Goal: Task Accomplishment & Management: Complete application form

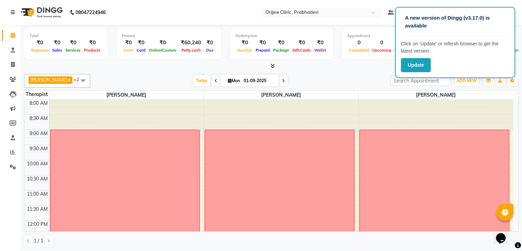
click at [384, 59] on div "Total ₹0 Expenses ₹0 Sales ₹0 Services ₹0 Products Finance ₹0 Cash ₹0 Card ₹0 O…" at bounding box center [271, 44] width 495 height 34
click at [284, 80] on icon at bounding box center [283, 81] width 3 height 4
type input "02-09-2025"
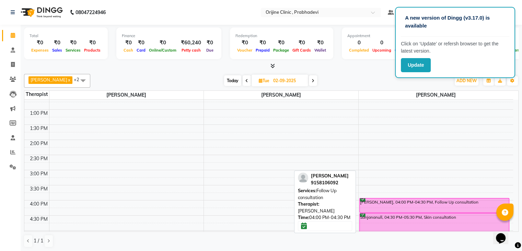
scroll to position [141, 0]
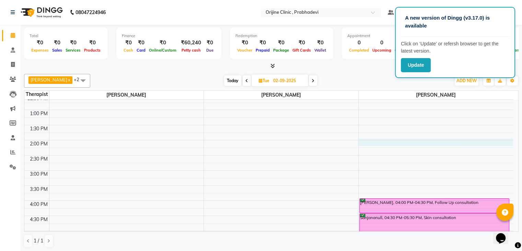
click at [373, 142] on div "8:00 AM 8:30 AM 9:00 AM 9:30 AM 10:00 AM 10:30 AM 11:00 AM 11:30 AM 12:00 PM 12…" at bounding box center [268, 155] width 489 height 392
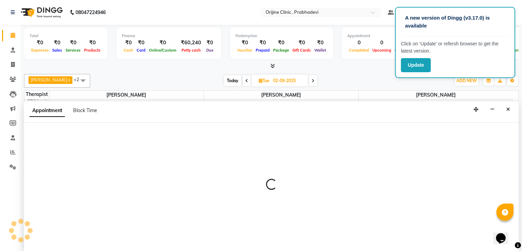
scroll to position [0, 0]
select select "85383"
select select "tentative"
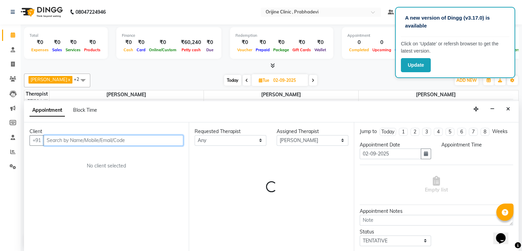
select select "840"
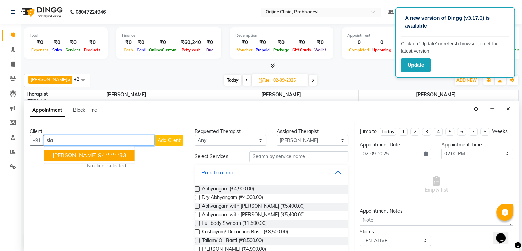
click at [98, 154] on ngb-highlight "94******33" at bounding box center [112, 154] width 28 height 7
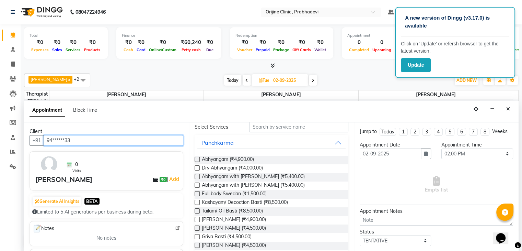
scroll to position [0, 0]
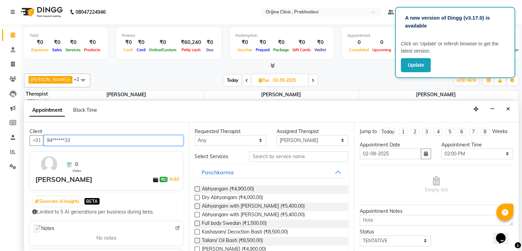
type input "94******33"
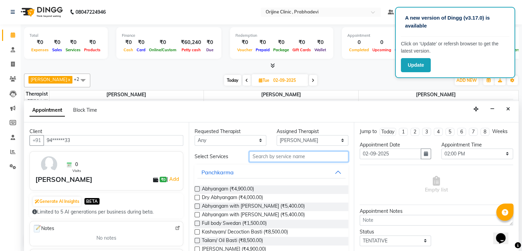
click at [272, 157] on input "text" at bounding box center [298, 156] width 99 height 11
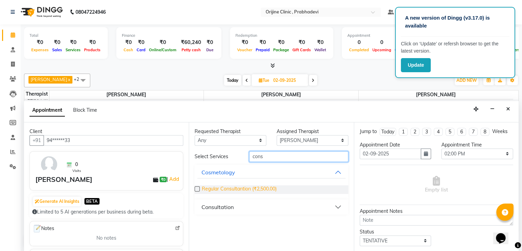
type input "cons"
click at [257, 186] on span "Regular Consultantion (₹2,500.00)" at bounding box center [239, 189] width 75 height 9
checkbox input "false"
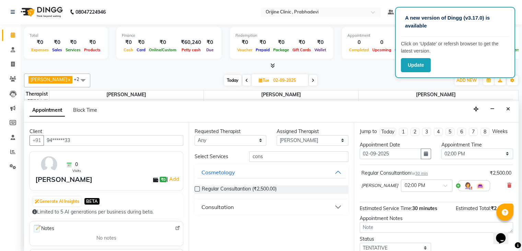
scroll to position [45, 0]
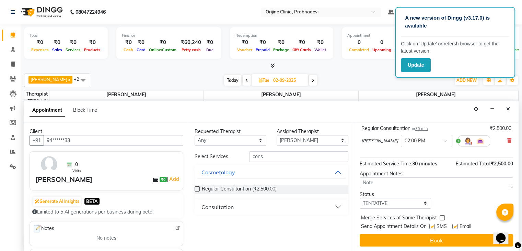
click at [432, 225] on label at bounding box center [431, 226] width 5 height 5
click at [432, 225] on input "checkbox" at bounding box center [431, 227] width 4 height 4
checkbox input "false"
click at [455, 224] on label at bounding box center [454, 226] width 5 height 5
click at [455, 225] on input "checkbox" at bounding box center [454, 227] width 4 height 4
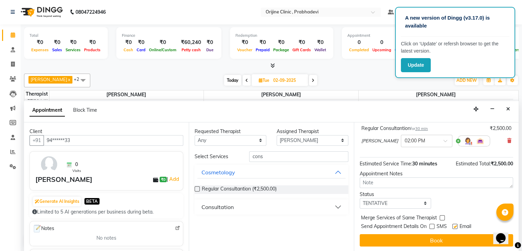
checkbox input "false"
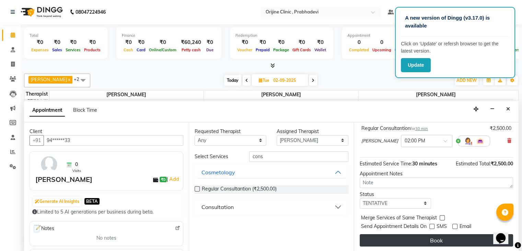
click at [412, 241] on button "Book" at bounding box center [436, 240] width 153 height 12
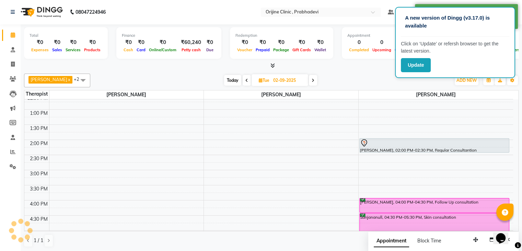
scroll to position [0, 0]
click at [66, 111] on div "8:00 AM 8:30 AM 9:00 AM 9:30 AM 10:00 AM 10:30 AM 11:00 AM 11:30 AM 12:00 PM 12…" at bounding box center [268, 155] width 489 height 392
select select "84752"
select select "780"
select select "tentative"
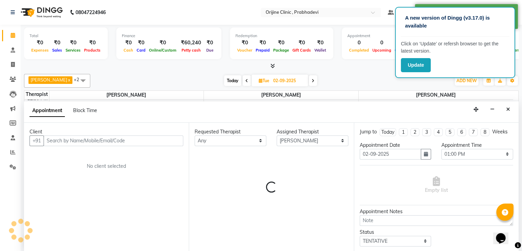
scroll to position [0, 0]
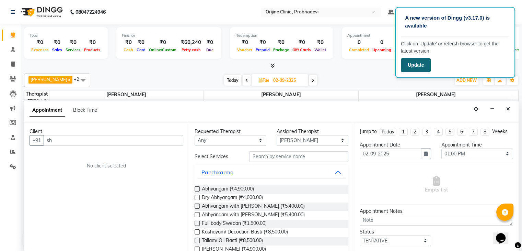
type input "sh"
click at [408, 60] on button "Update" at bounding box center [416, 65] width 30 height 14
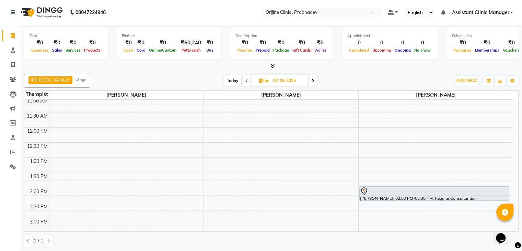
scroll to position [93, 0]
click at [87, 159] on div "8:00 AM 8:30 AM 9:00 AM 9:30 AM 10:00 AM 10:30 AM 11:00 AM 11:30 AM 12:00 PM 12…" at bounding box center [268, 202] width 489 height 392
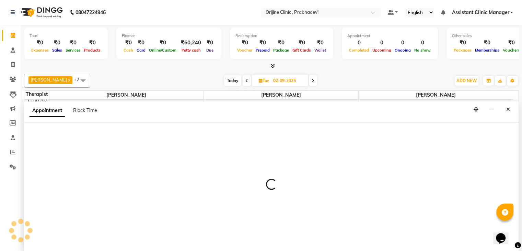
select select "84752"
select select "780"
select select "tentative"
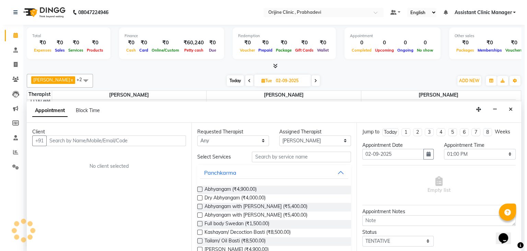
scroll to position [0, 0]
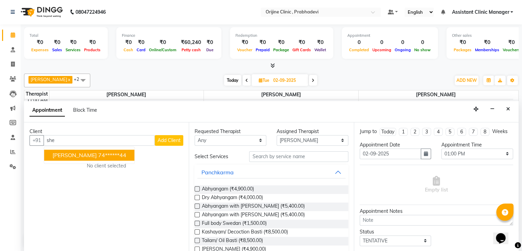
type input "she"
click at [169, 141] on span "Add Client" at bounding box center [169, 140] width 23 height 6
select select "22"
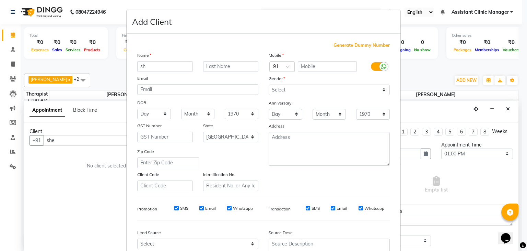
type input "s"
type input "[PERSON_NAME]"
click at [221, 65] on input "text" at bounding box center [231, 66] width 56 height 11
type input "[PERSON_NAME]"
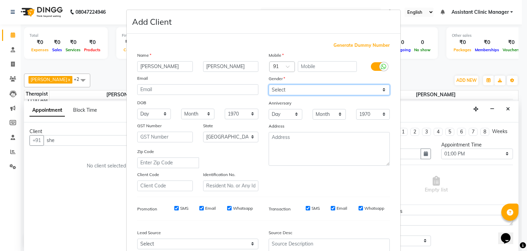
click at [276, 90] on select "Select [DEMOGRAPHIC_DATA] [DEMOGRAPHIC_DATA] Other Prefer Not To Say" at bounding box center [329, 89] width 121 height 11
select select "[DEMOGRAPHIC_DATA]"
click at [269, 85] on select "Select [DEMOGRAPHIC_DATA] [DEMOGRAPHIC_DATA] Other Prefer Not To Say" at bounding box center [329, 89] width 121 height 11
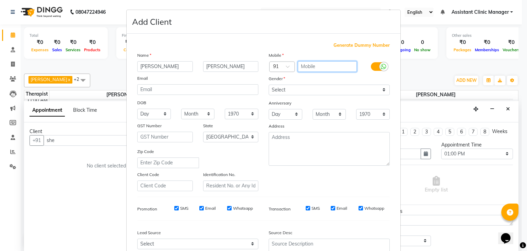
click at [307, 68] on input "text" at bounding box center [327, 66] width 59 height 11
paste input "99870 72050"
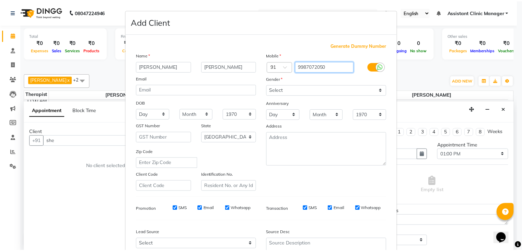
scroll to position [70, 0]
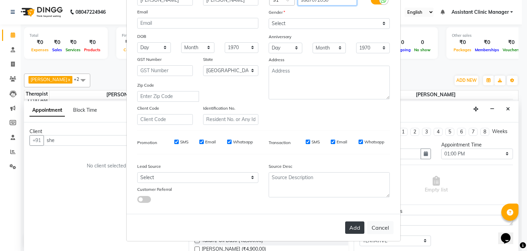
type input "9987072050"
click at [349, 224] on button "Add" at bounding box center [354, 227] width 19 height 12
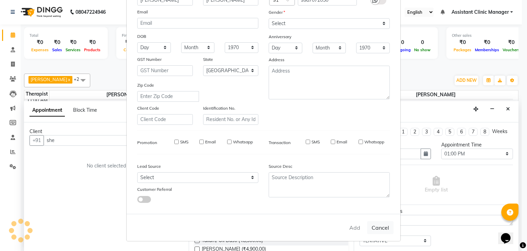
type input "99******50"
select select
select select "null"
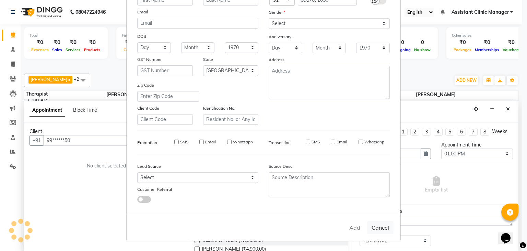
select select
checkbox input "false"
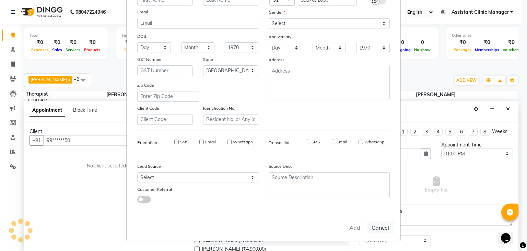
checkbox input "false"
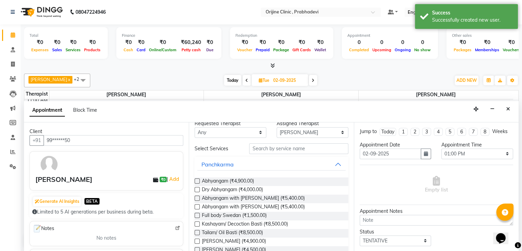
scroll to position [0, 0]
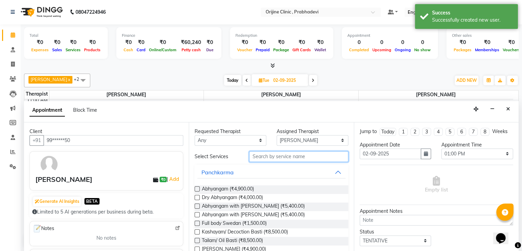
click at [267, 157] on input "text" at bounding box center [298, 156] width 99 height 11
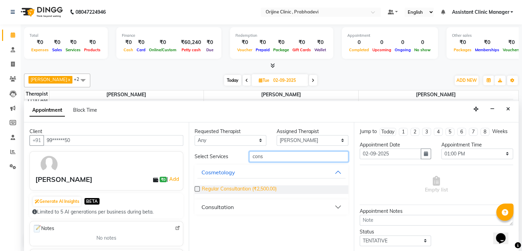
type input "cons"
click at [249, 189] on span "Regular Consultantion (₹2,500.00)" at bounding box center [239, 189] width 75 height 9
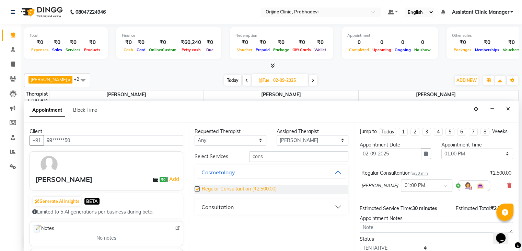
checkbox input "false"
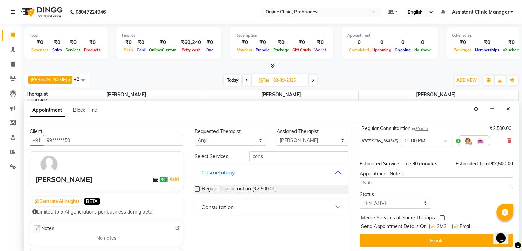
click at [433, 225] on label at bounding box center [431, 226] width 5 height 5
click at [433, 225] on input "checkbox" at bounding box center [431, 227] width 4 height 4
checkbox input "false"
click at [454, 225] on label at bounding box center [454, 226] width 5 height 5
click at [454, 225] on input "checkbox" at bounding box center [454, 227] width 4 height 4
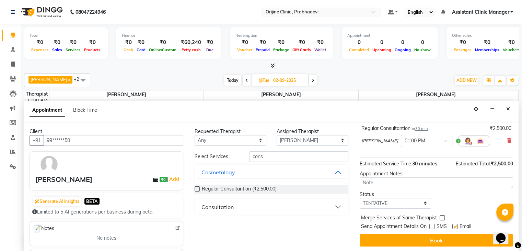
checkbox input "false"
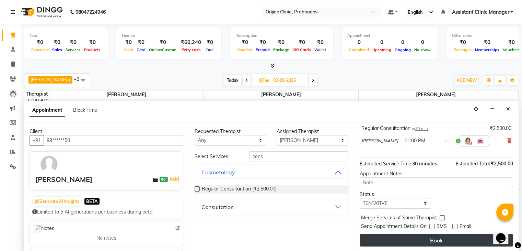
click at [444, 234] on button "Book" at bounding box center [436, 240] width 153 height 12
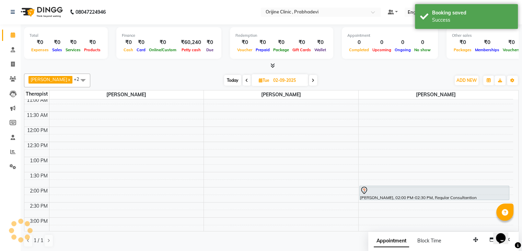
scroll to position [0, 0]
